Goal: Transaction & Acquisition: Book appointment/travel/reservation

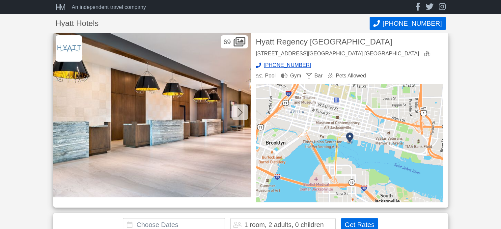
click at [238, 110] on icon at bounding box center [240, 112] width 5 height 11
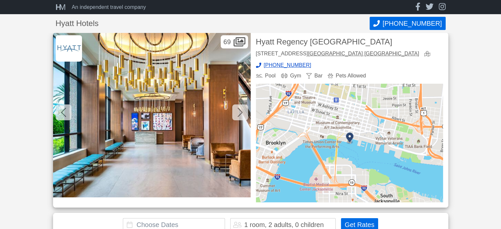
click at [238, 110] on icon at bounding box center [240, 112] width 5 height 11
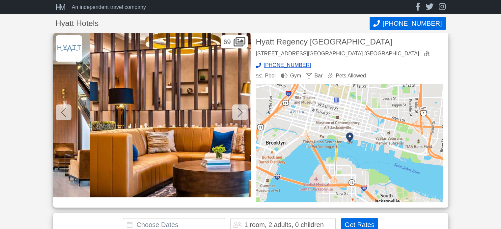
scroll to position [0, 396]
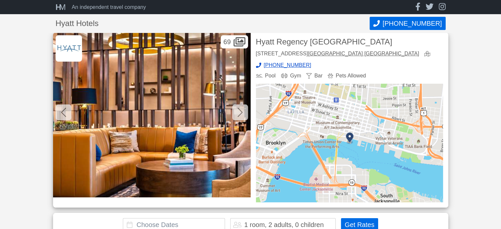
click at [242, 111] on icon at bounding box center [240, 112] width 5 height 9
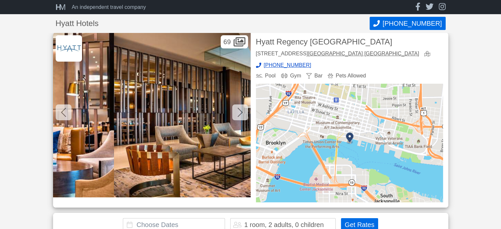
click at [242, 111] on icon at bounding box center [240, 112] width 5 height 9
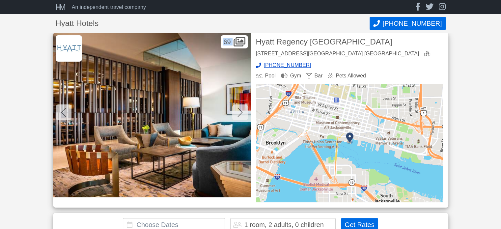
click at [242, 111] on icon at bounding box center [240, 112] width 5 height 9
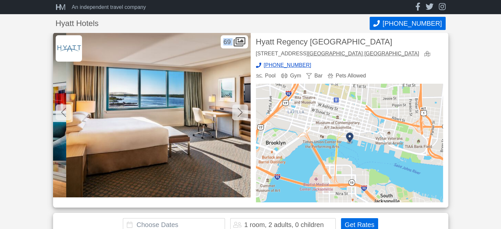
click at [242, 111] on icon at bounding box center [240, 112] width 5 height 9
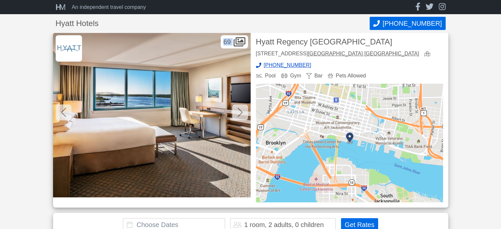
click at [242, 111] on icon at bounding box center [240, 112] width 5 height 9
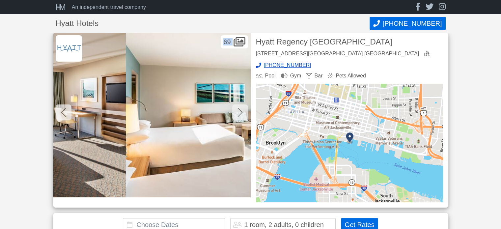
click at [242, 111] on icon at bounding box center [240, 112] width 5 height 9
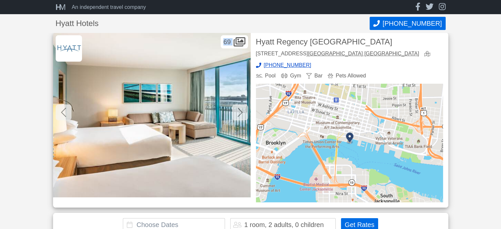
click at [242, 111] on icon at bounding box center [240, 112] width 5 height 9
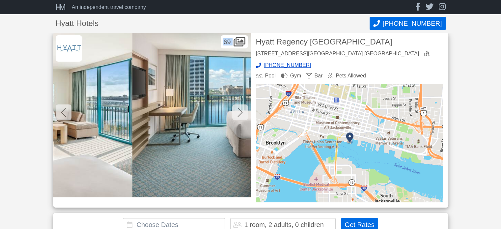
click at [242, 111] on icon at bounding box center [240, 112] width 5 height 9
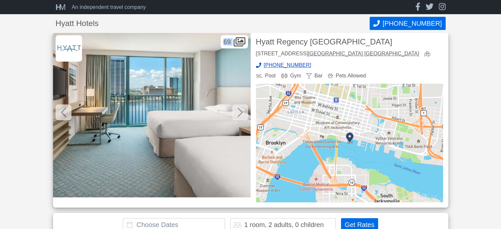
click at [242, 111] on icon at bounding box center [240, 112] width 5 height 9
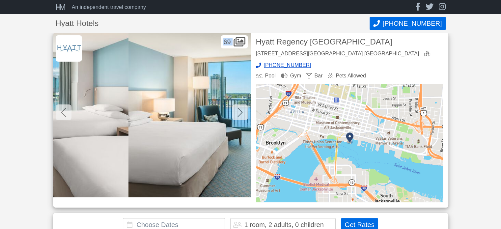
click at [242, 111] on icon at bounding box center [240, 112] width 5 height 9
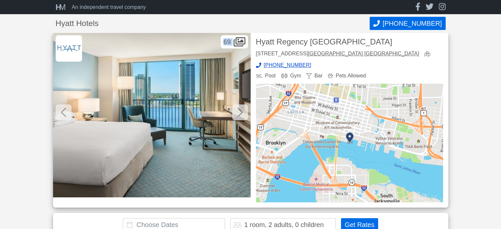
click at [242, 111] on icon at bounding box center [240, 112] width 5 height 9
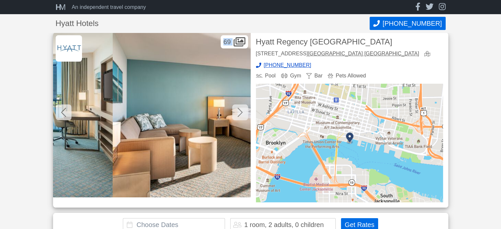
click at [242, 111] on icon at bounding box center [240, 112] width 5 height 9
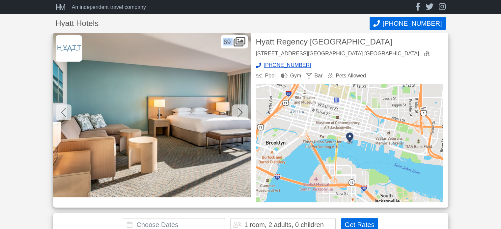
click at [242, 111] on icon at bounding box center [240, 112] width 5 height 9
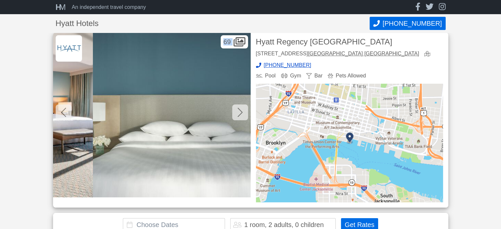
click at [242, 111] on icon at bounding box center [240, 112] width 5 height 9
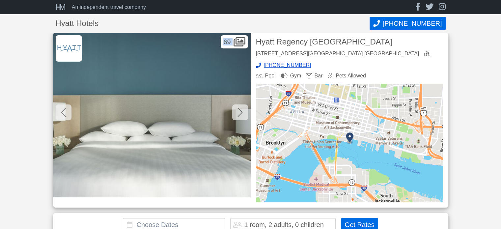
click at [242, 111] on icon at bounding box center [240, 112] width 5 height 9
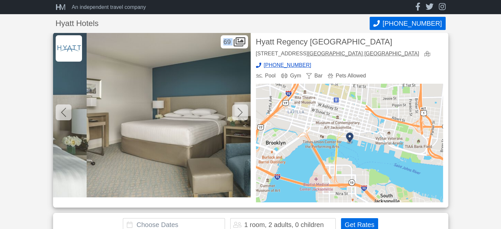
click at [242, 111] on icon at bounding box center [240, 112] width 5 height 9
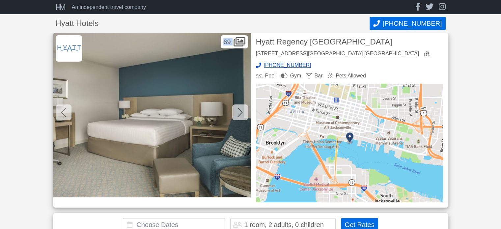
click at [242, 111] on icon at bounding box center [240, 112] width 5 height 9
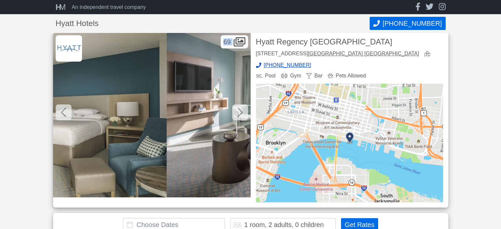
click at [242, 111] on icon at bounding box center [240, 112] width 5 height 9
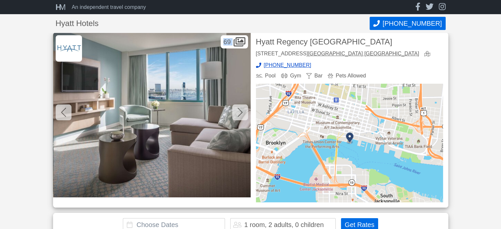
click at [242, 111] on icon at bounding box center [240, 112] width 5 height 9
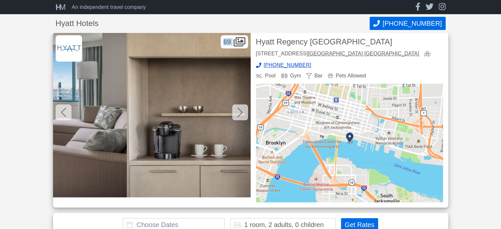
click at [242, 111] on icon at bounding box center [240, 112] width 5 height 9
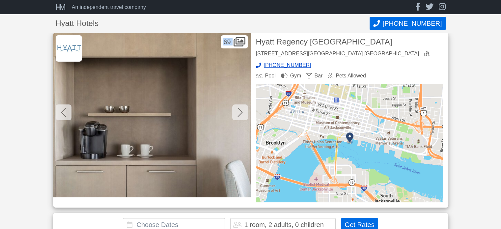
click at [242, 111] on icon at bounding box center [240, 112] width 5 height 9
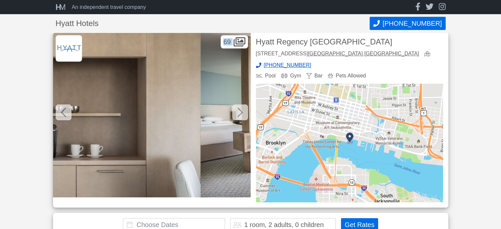
click at [242, 111] on icon at bounding box center [240, 112] width 5 height 9
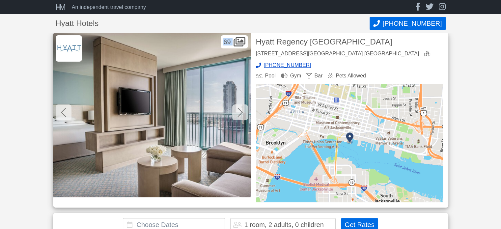
click at [242, 111] on icon at bounding box center [240, 112] width 5 height 9
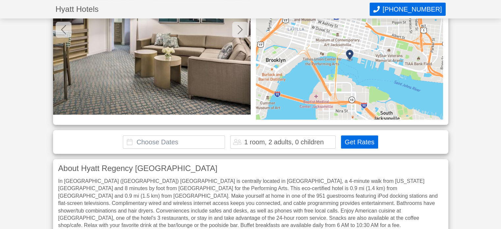
scroll to position [84, 0]
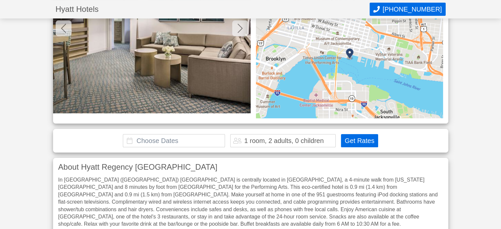
click at [305, 140] on div "1 room, 2 adults, 0 children" at bounding box center [283, 140] width 79 height 7
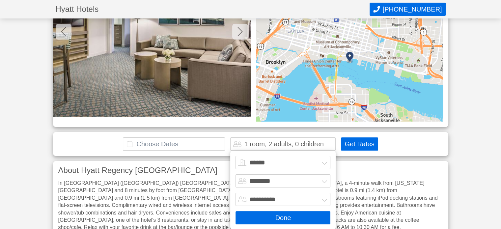
click at [275, 160] on select "****** ******* ******* ******* ******* ******* ******* ******* ********" at bounding box center [283, 162] width 95 height 13
click at [274, 182] on select "******* ******** ******** ********" at bounding box center [283, 180] width 95 height 13
select select "*"
click at [236, 174] on select "******* ******** ******** ********" at bounding box center [283, 180] width 95 height 13
click at [286, 218] on button "Done" at bounding box center [283, 217] width 95 height 13
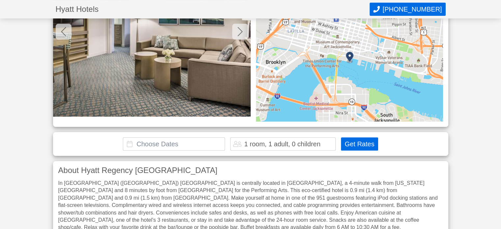
click at [367, 146] on button "Get Rates" at bounding box center [359, 143] width 37 height 13
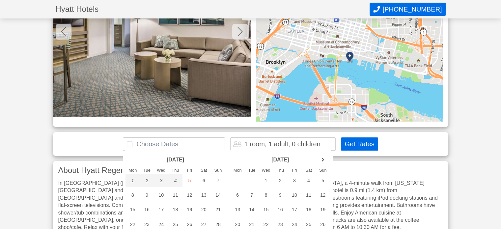
click at [367, 146] on button "Get Rates" at bounding box center [359, 143] width 37 height 13
